Goal: Browse casually

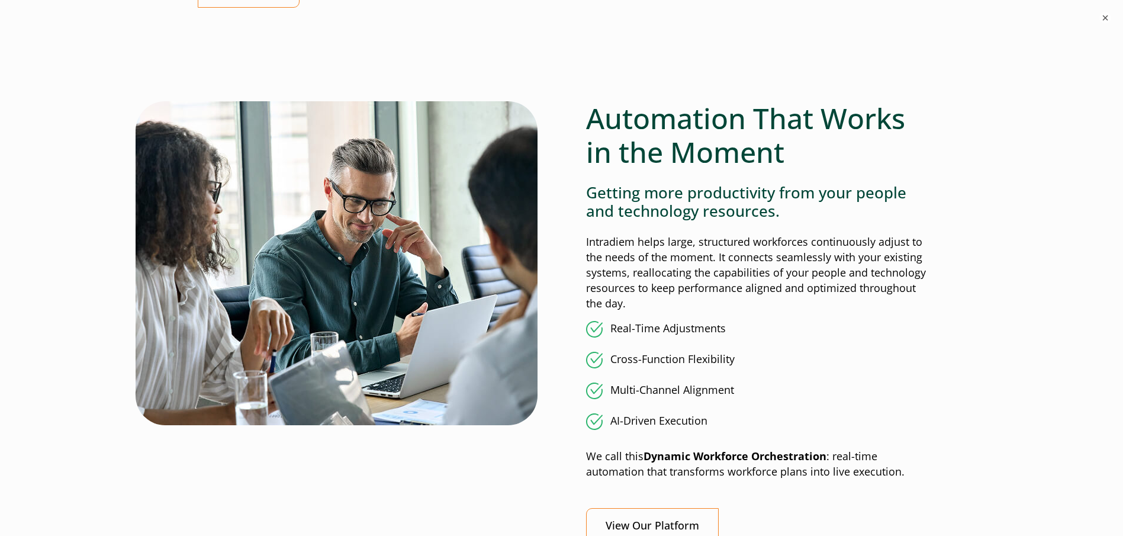
scroll to position [888, 0]
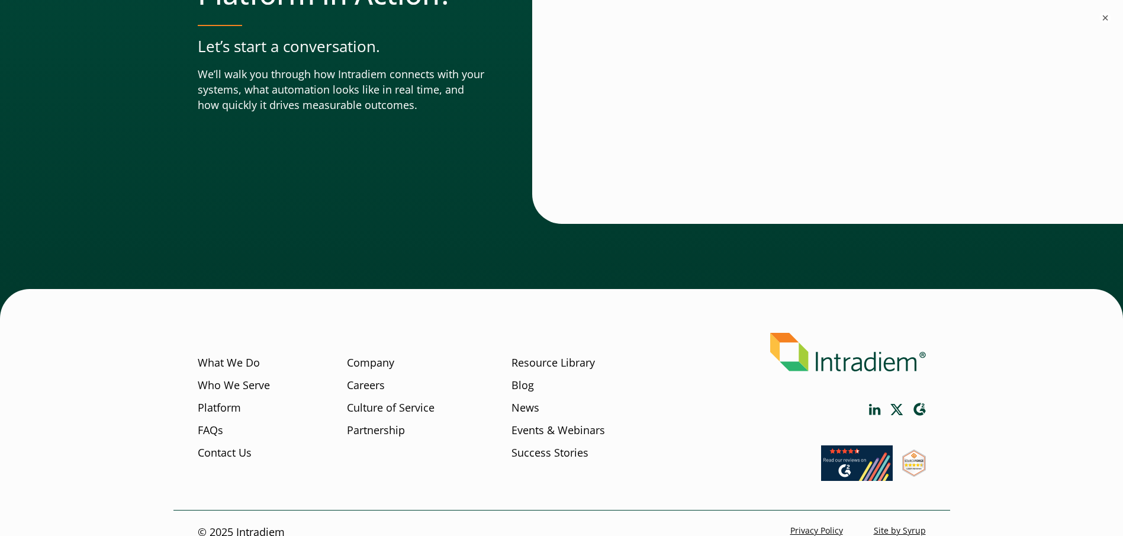
scroll to position [4187, 0]
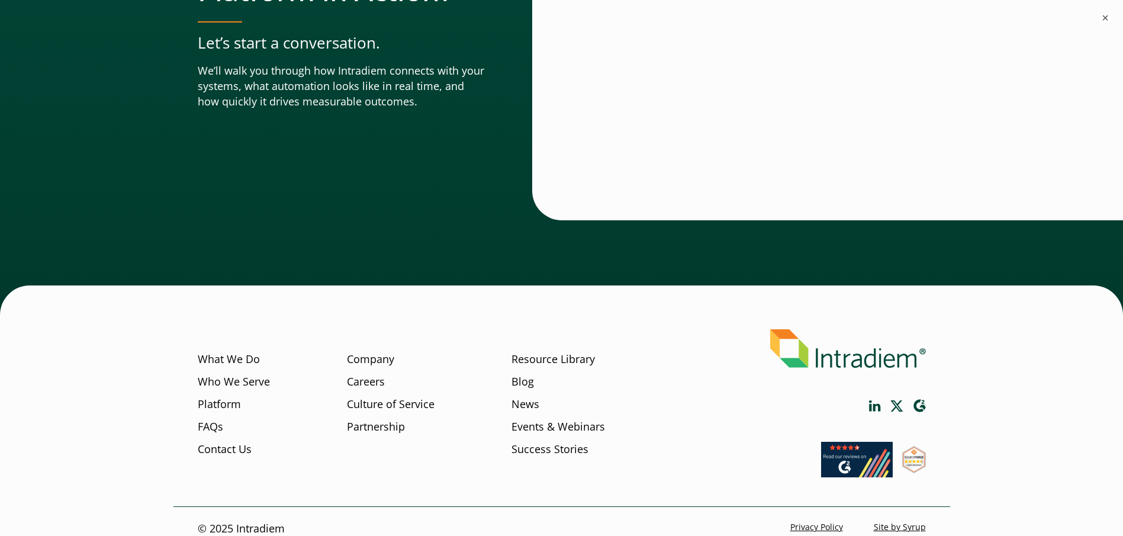
click at [795, 337] on img at bounding box center [848, 348] width 156 height 38
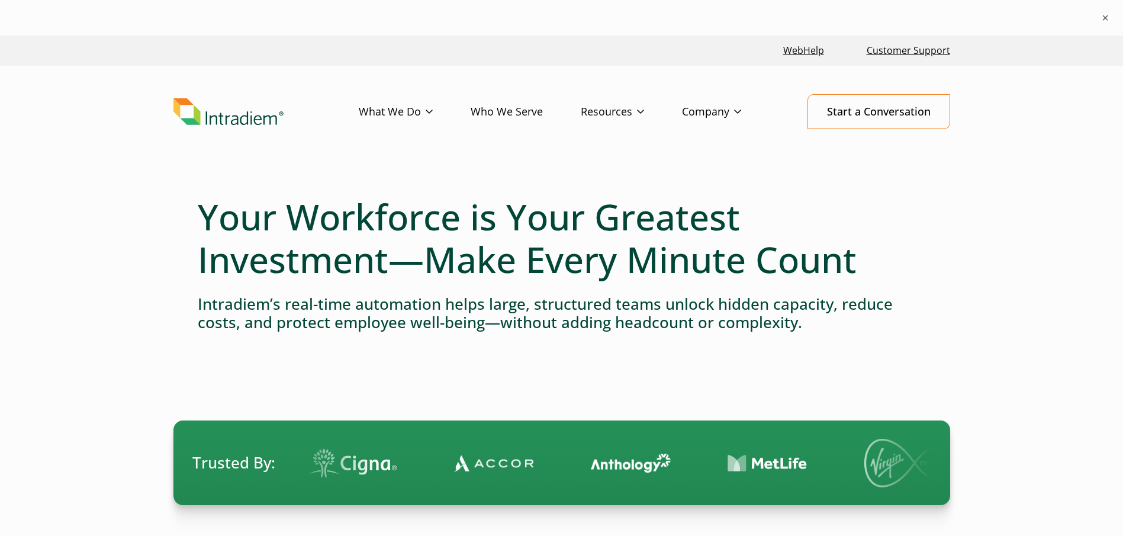
click at [251, 121] on img "Link to homepage of Intradiem" at bounding box center [228, 111] width 110 height 27
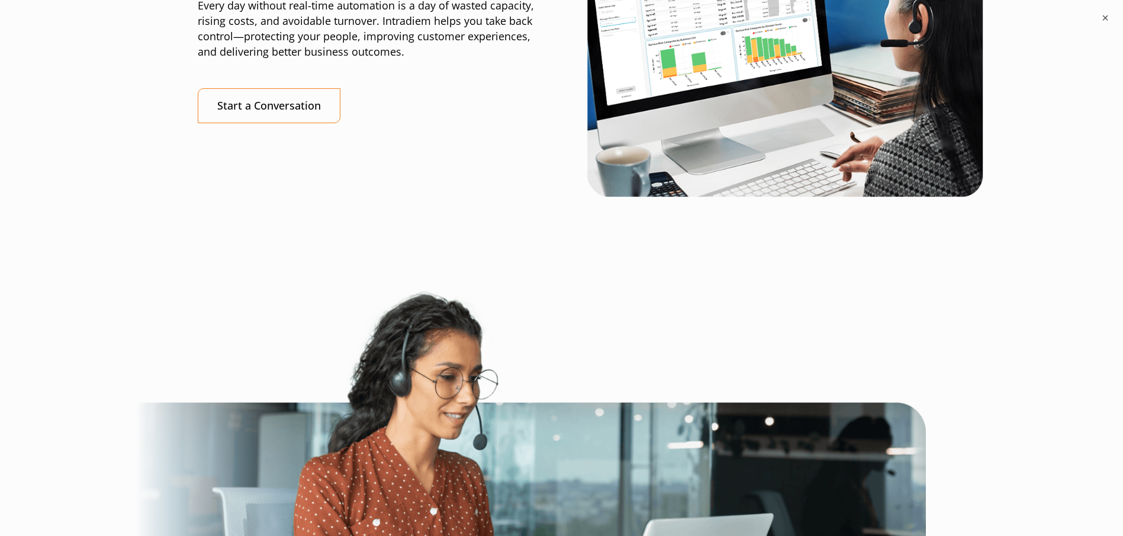
scroll to position [3139, 0]
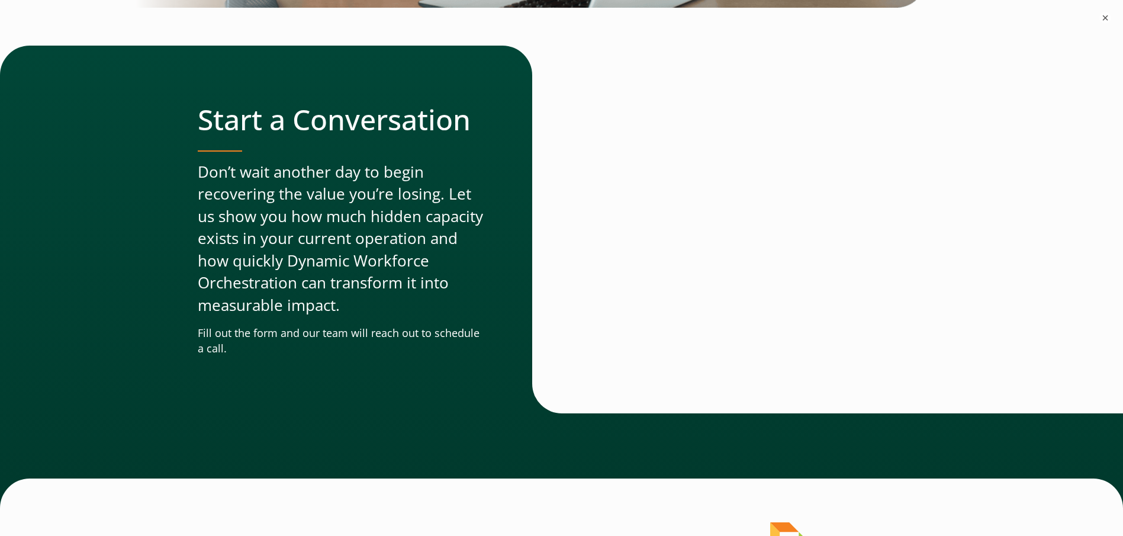
scroll to position [3784, 0]
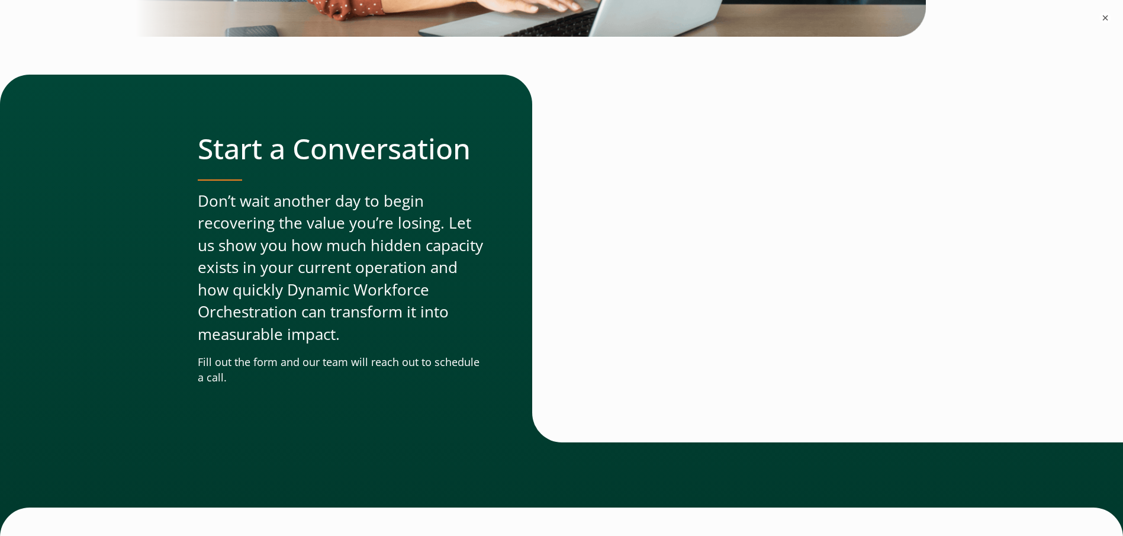
drag, startPoint x: 582, startPoint y: 237, endPoint x: 663, endPoint y: 199, distance: 89.2
click at [663, 199] on div at bounding box center [744, 258] width 364 height 367
click at [492, 246] on div "Start a Conversation Don’t wait another day to begin recovering the value you’r…" at bounding box center [355, 258] width 315 height 254
drag, startPoint x: 770, startPoint y: 346, endPoint x: 755, endPoint y: 330, distance: 22.2
click at [769, 343] on div at bounding box center [744, 258] width 364 height 367
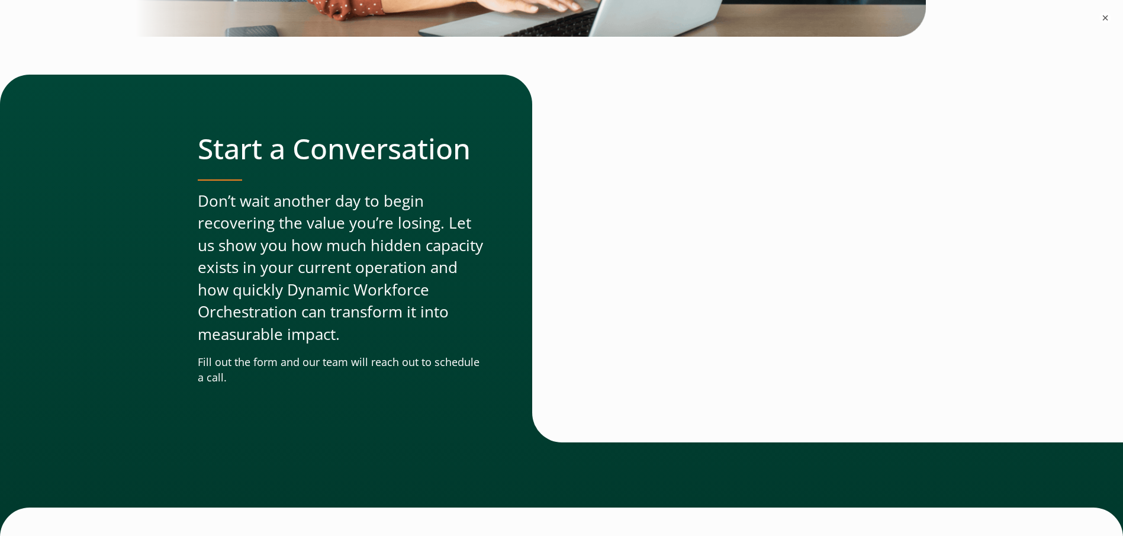
click at [487, 211] on div "Start a Conversation Don’t wait another day to begin recovering the value you’r…" at bounding box center [355, 258] width 315 height 254
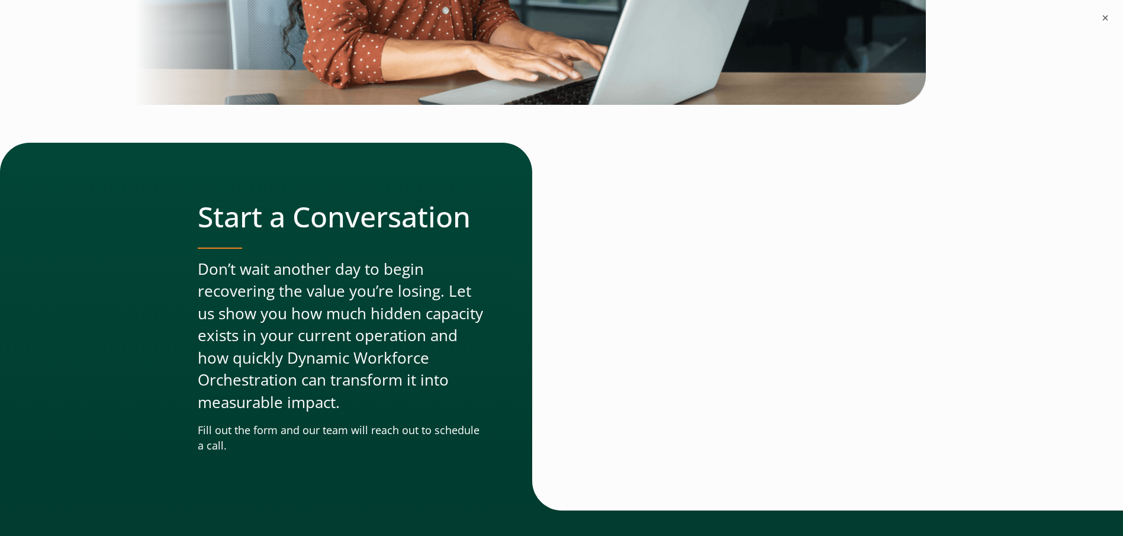
scroll to position [3724, 0]
